Goal: Task Accomplishment & Management: Manage account settings

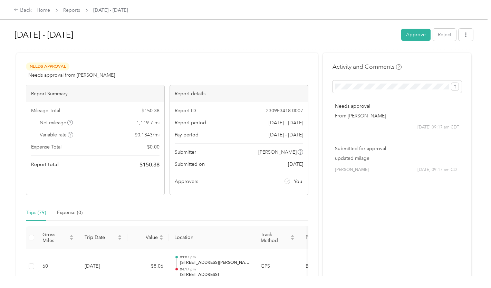
click at [405, 35] on button "Approve" at bounding box center [415, 35] width 29 height 12
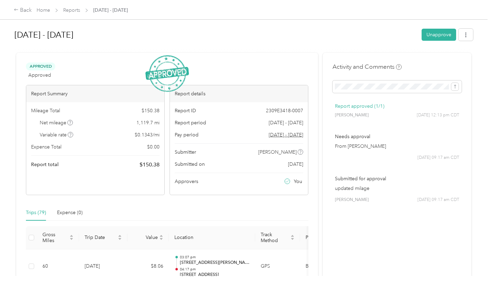
click at [71, 11] on link "Reports" at bounding box center [71, 10] width 17 height 6
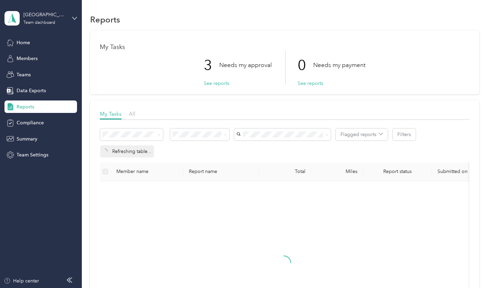
click at [206, 81] on button "See reports" at bounding box center [217, 83] width 26 height 7
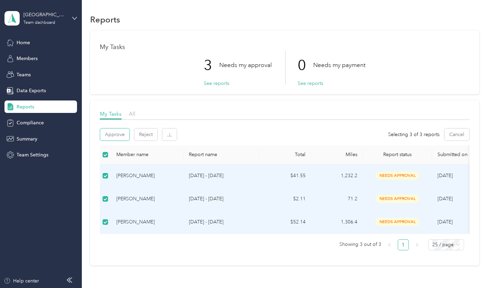
click at [115, 134] on button "Approve" at bounding box center [114, 134] width 29 height 12
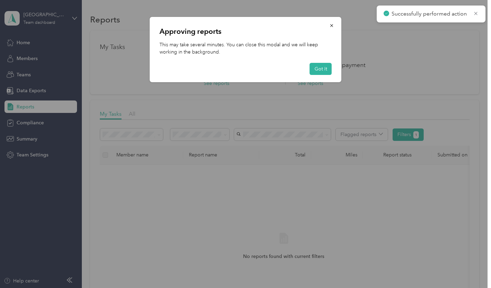
click at [314, 70] on button "Got it" at bounding box center [321, 69] width 22 height 12
